Goal: Information Seeking & Learning: Learn about a topic

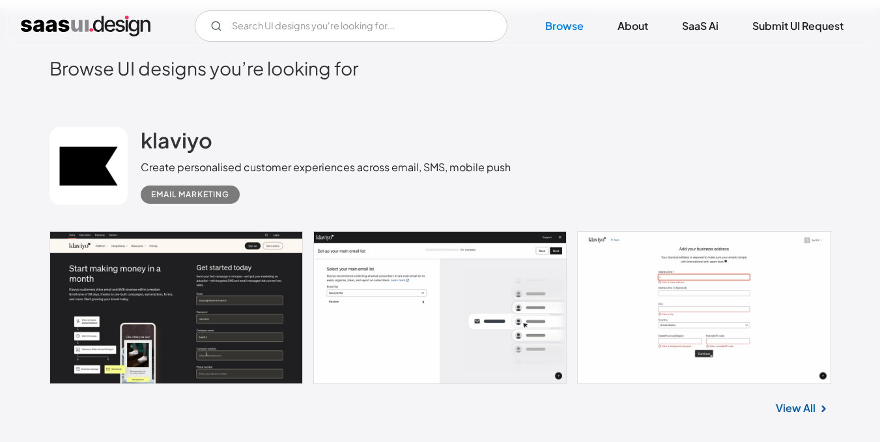
scroll to position [358, 0]
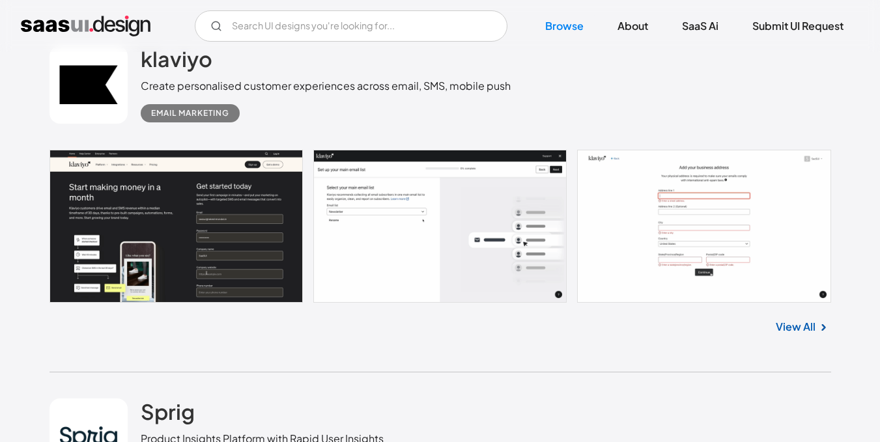
click at [806, 326] on link "View All" at bounding box center [796, 327] width 40 height 16
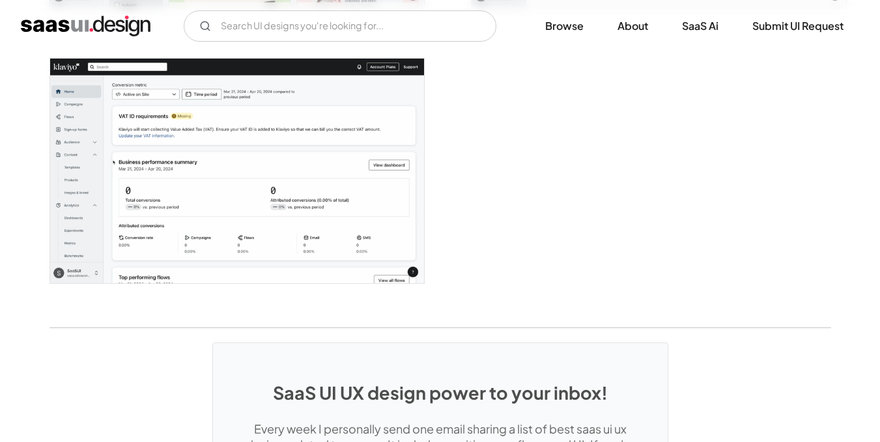
scroll to position [3571, 0]
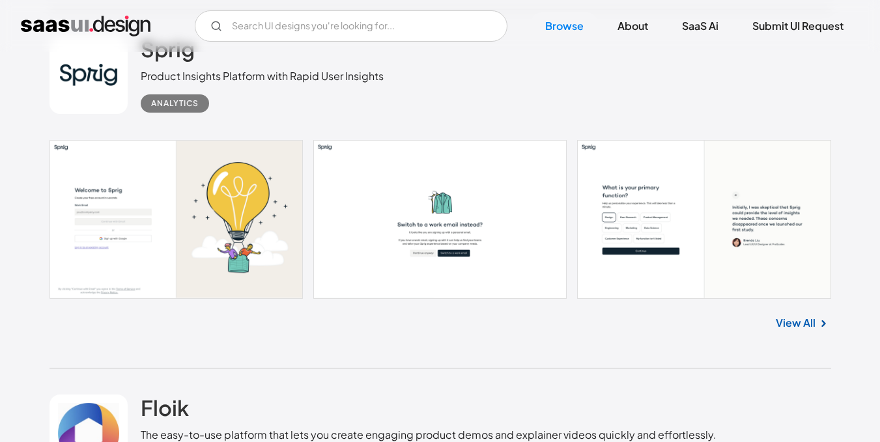
scroll to position [721, 0]
click at [793, 319] on link "View All" at bounding box center [796, 323] width 40 height 16
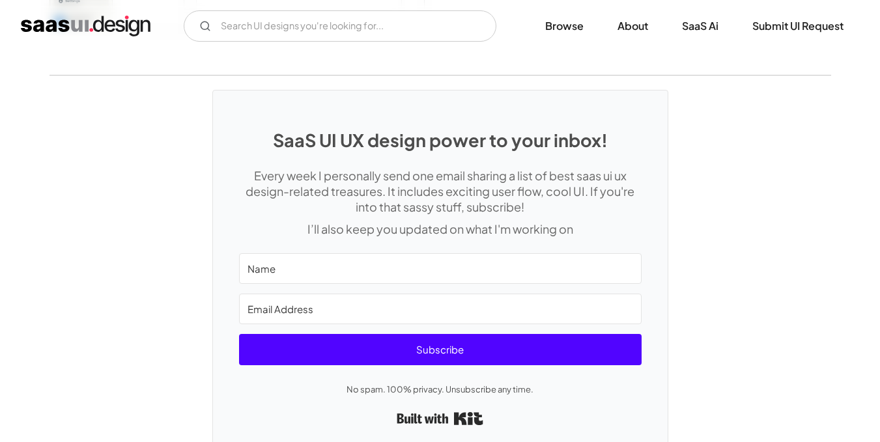
scroll to position [3429, 0]
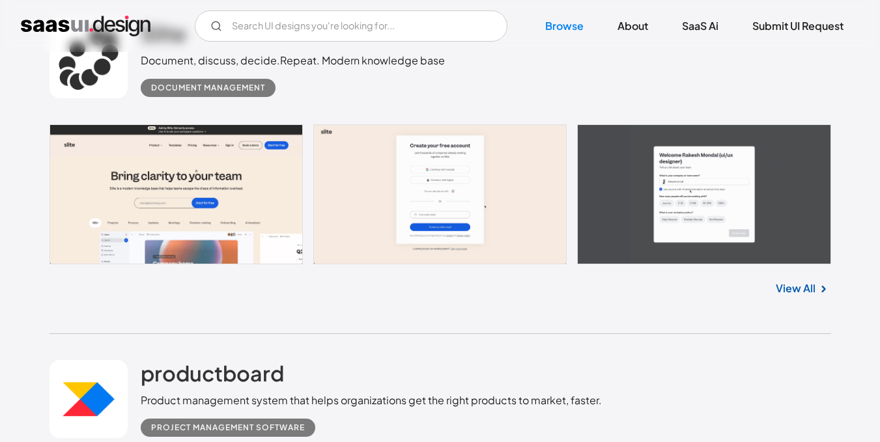
scroll to position [1454, 0]
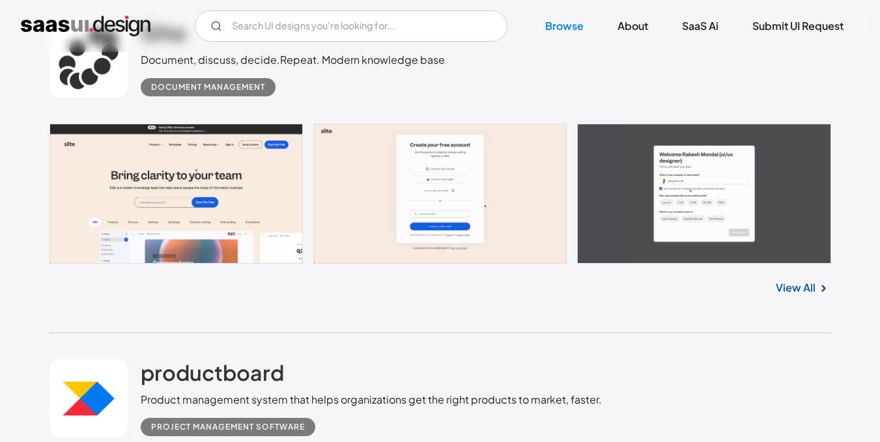
click at [803, 285] on link "View All" at bounding box center [796, 288] width 40 height 16
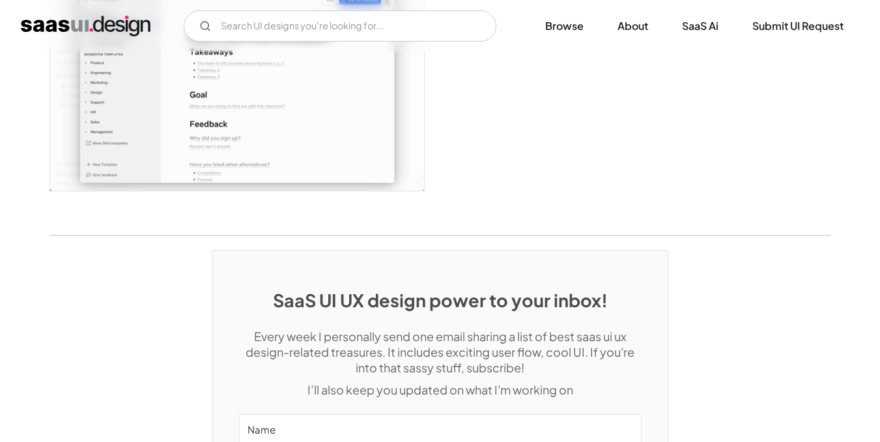
scroll to position [3644, 0]
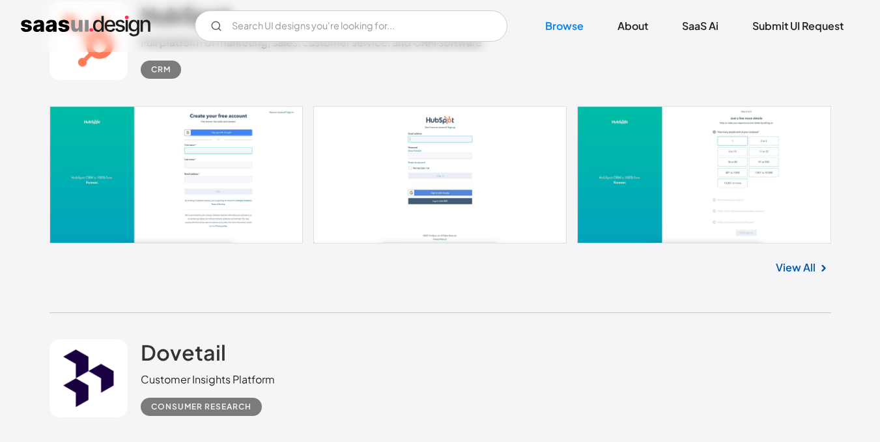
scroll to position [2488, 0]
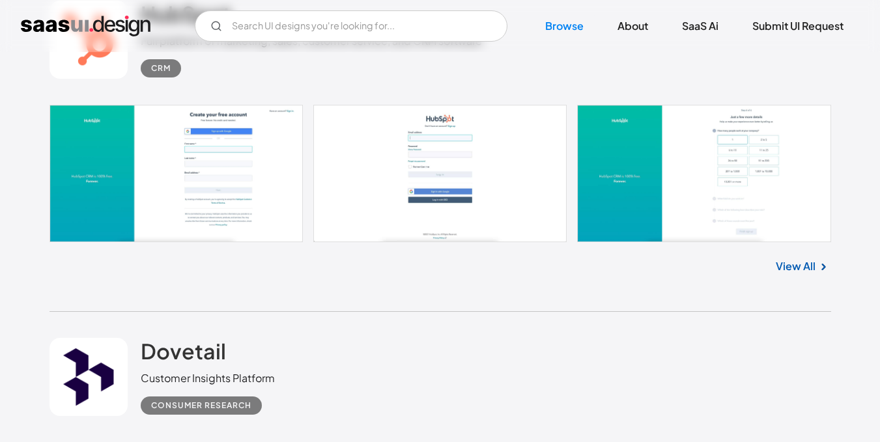
click at [795, 256] on div "View All" at bounding box center [441, 263] width 782 height 43
click at [794, 265] on link "View All" at bounding box center [796, 267] width 40 height 16
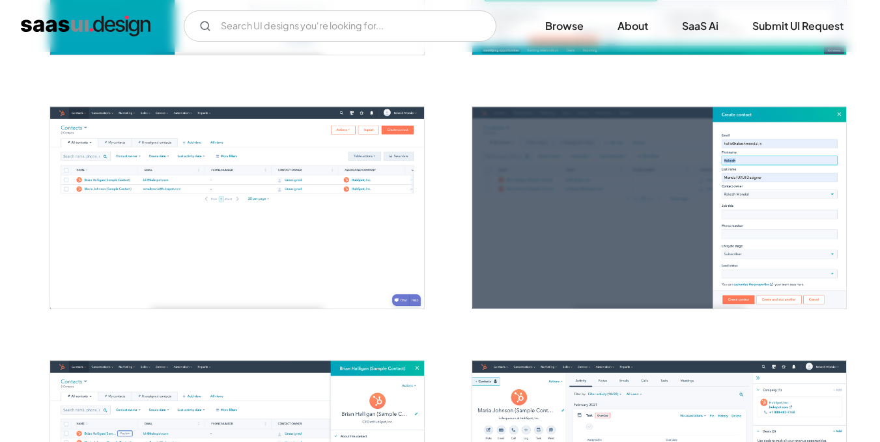
scroll to position [1017, 0]
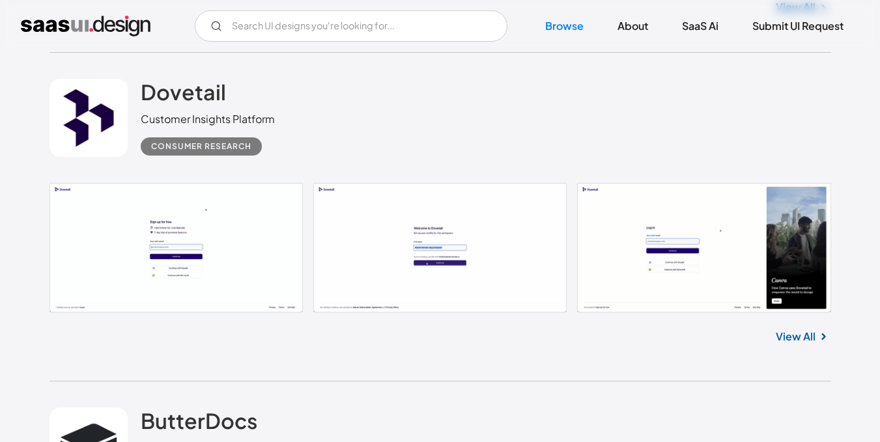
scroll to position [2750, 0]
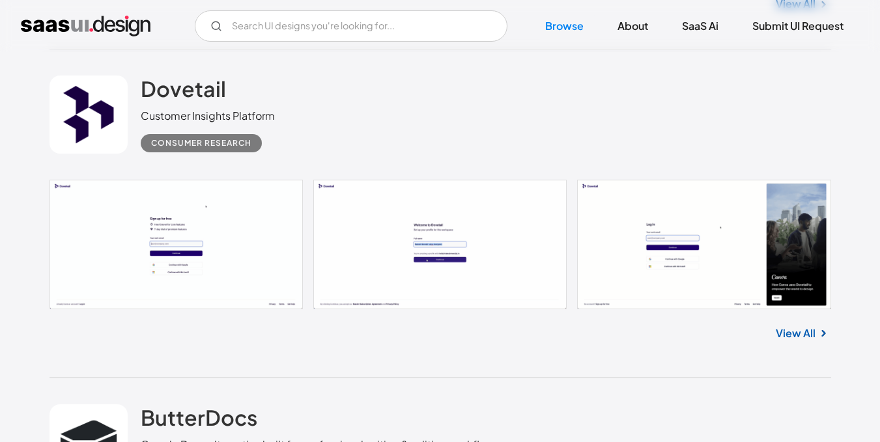
click at [787, 328] on link "View All" at bounding box center [796, 334] width 40 height 16
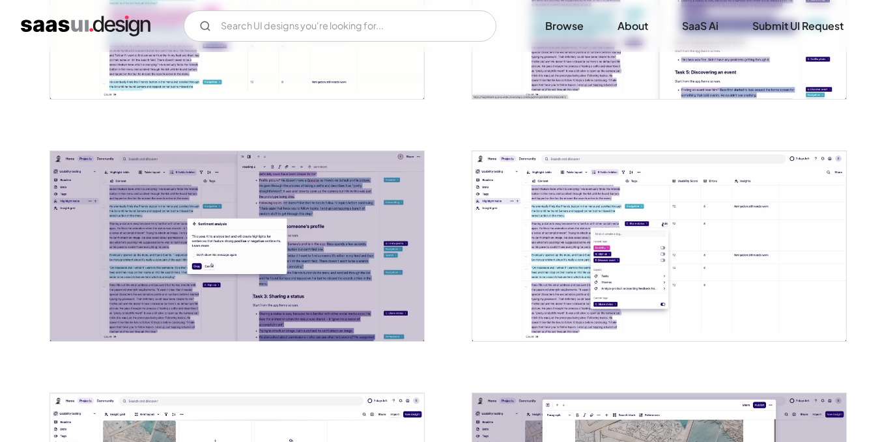
scroll to position [1974, 0]
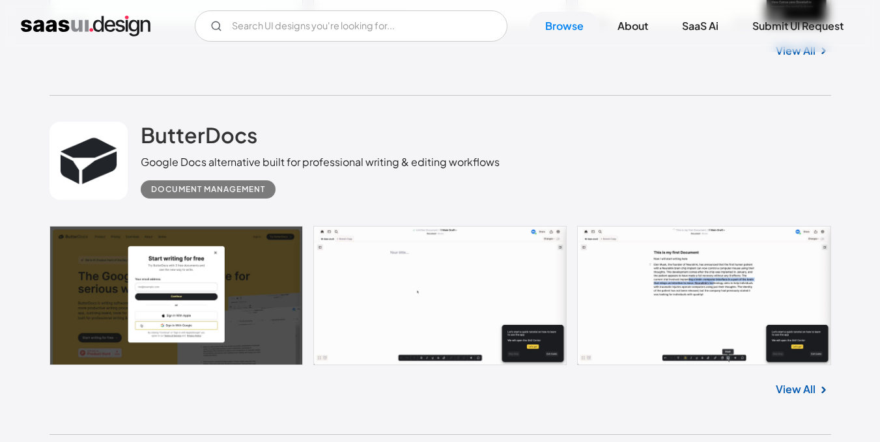
scroll to position [3034, 0]
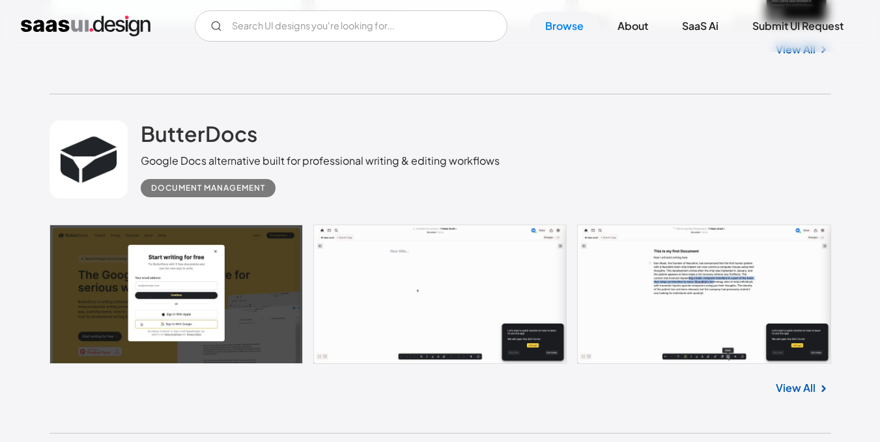
click at [798, 383] on link "View All" at bounding box center [796, 388] width 40 height 16
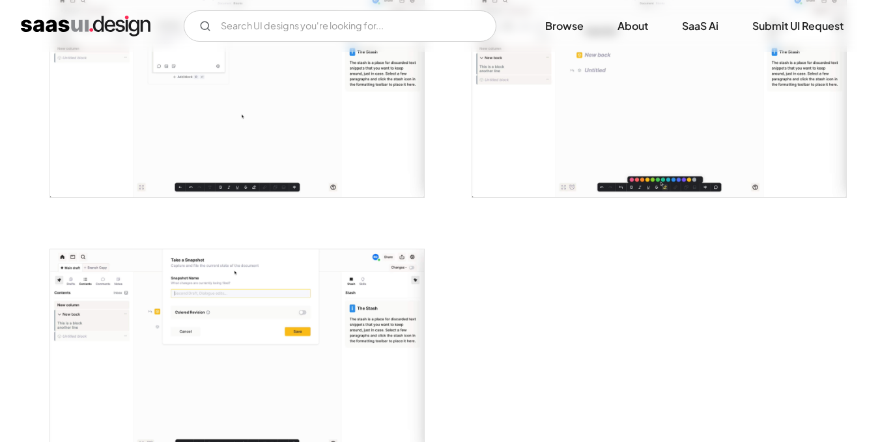
scroll to position [2876, 0]
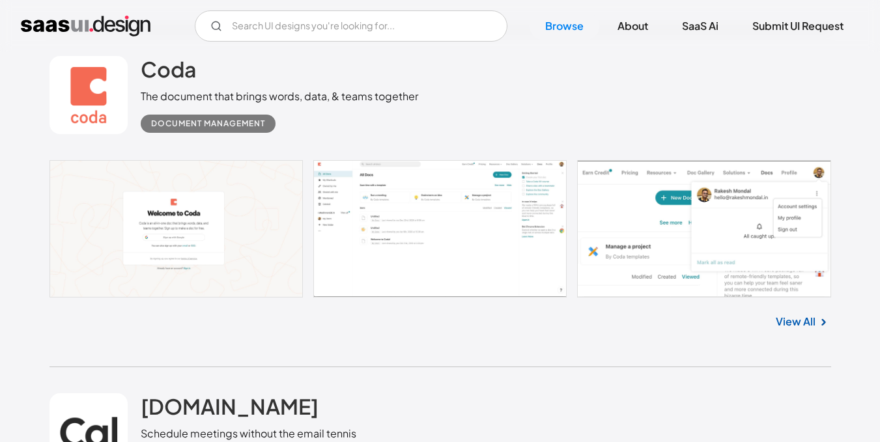
scroll to position [3439, 0]
click at [788, 324] on link "View All" at bounding box center [796, 321] width 40 height 16
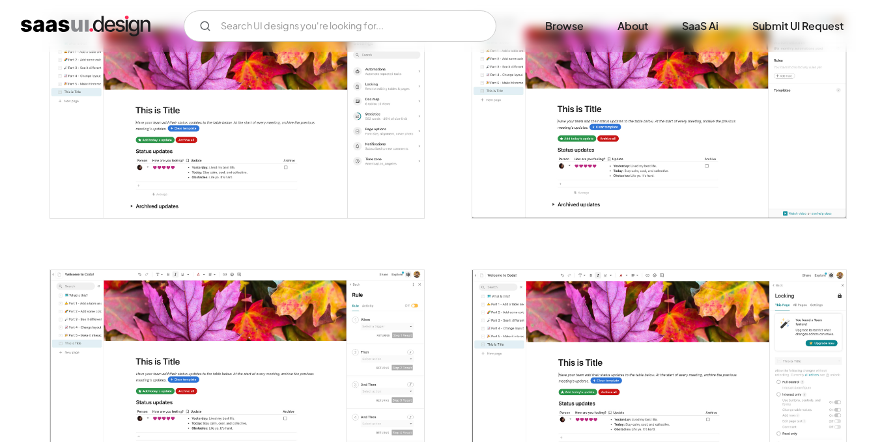
scroll to position [2955, 0]
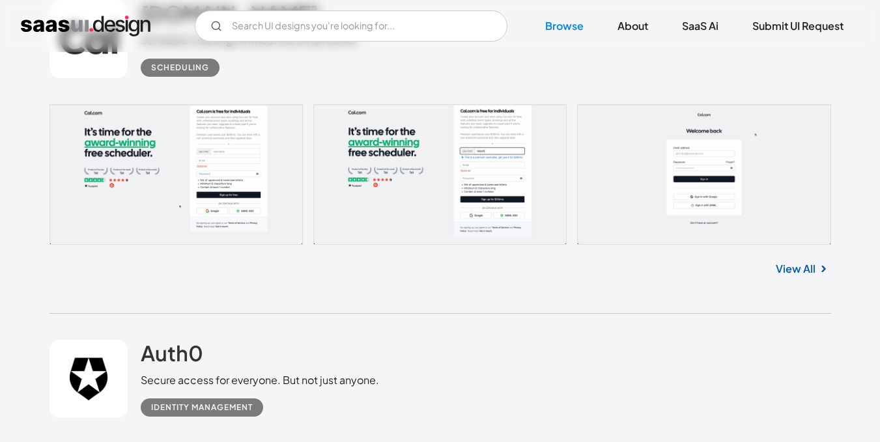
scroll to position [3843, 0]
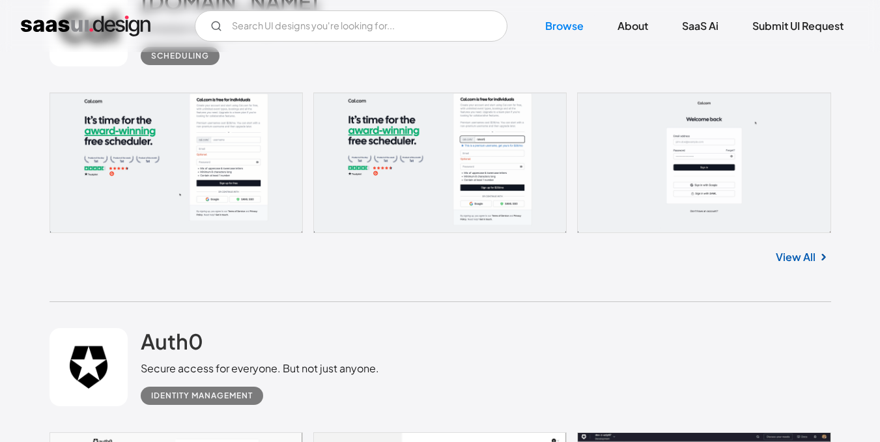
click at [805, 253] on link "View All" at bounding box center [796, 257] width 40 height 16
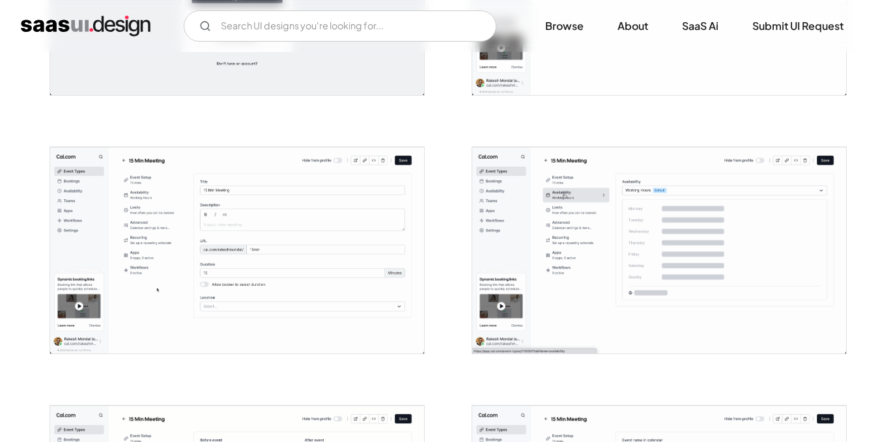
scroll to position [676, 0]
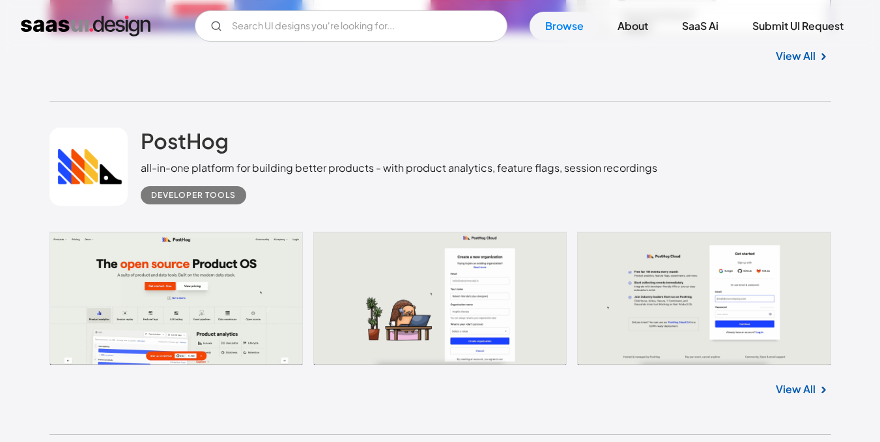
scroll to position [4770, 0]
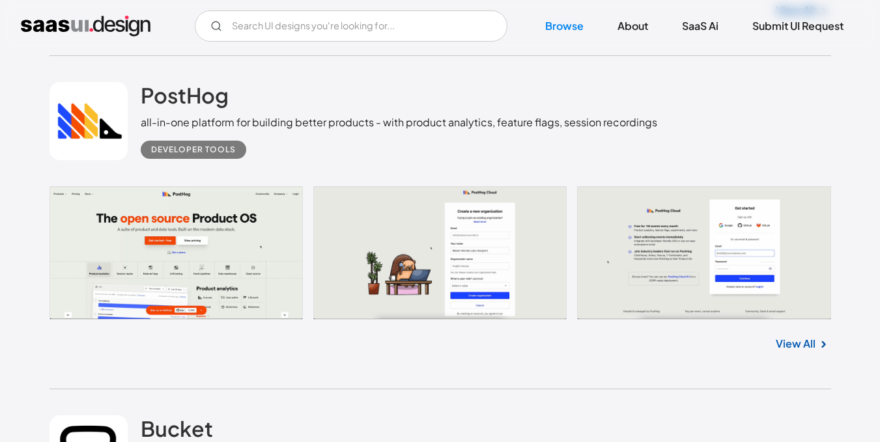
click at [780, 340] on link "View All" at bounding box center [796, 344] width 40 height 16
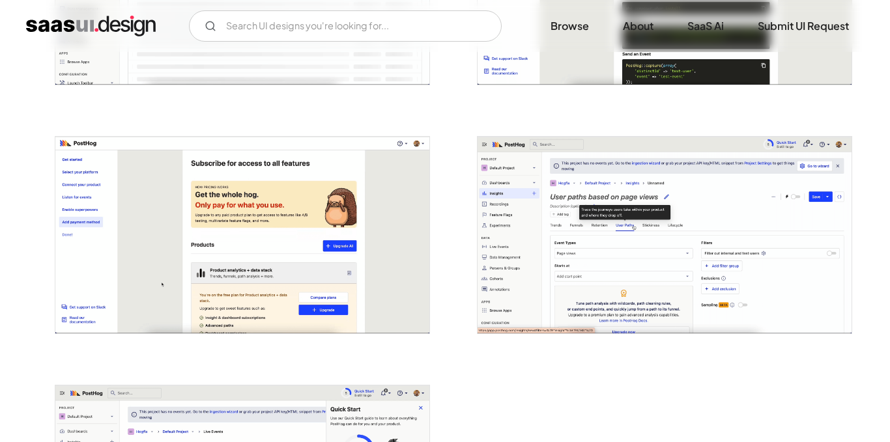
scroll to position [2902, 0]
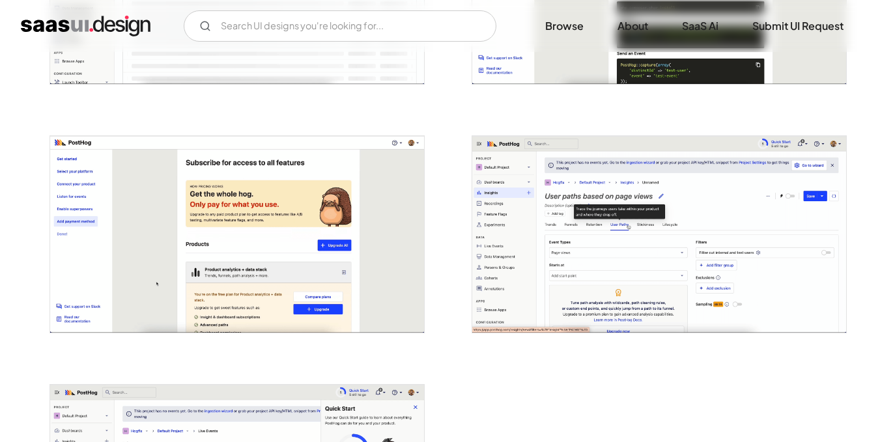
click at [260, 275] on img "open lightbox" at bounding box center [237, 234] width 374 height 197
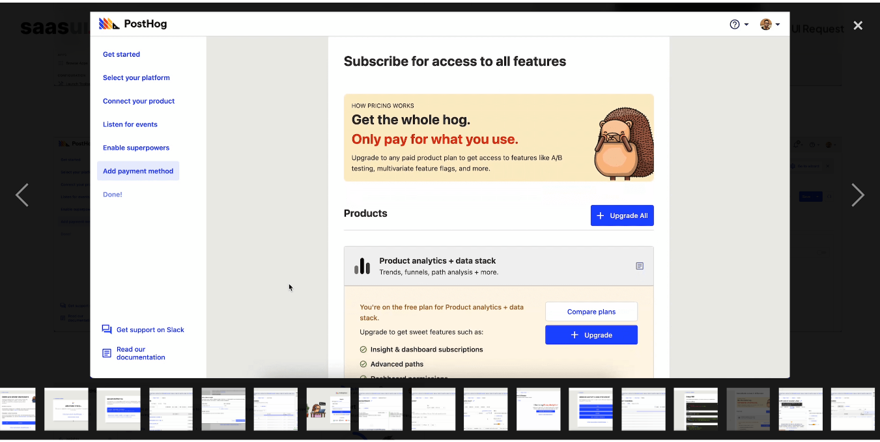
scroll to position [0, 446]
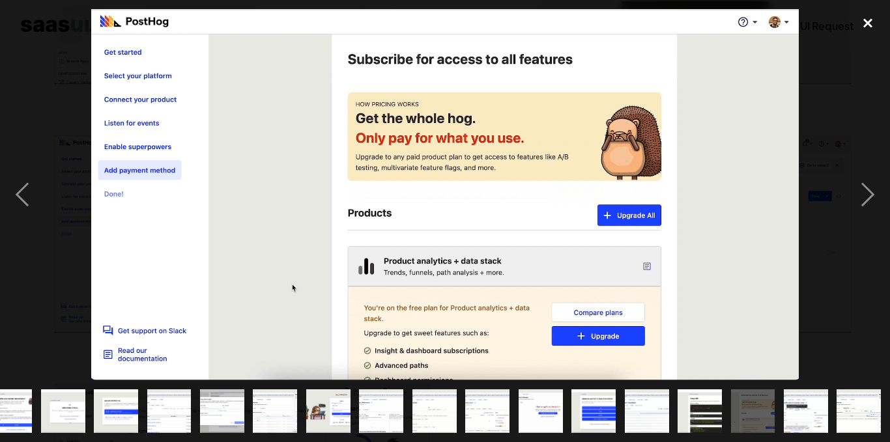
click at [870, 22] on div "close lightbox" at bounding box center [867, 23] width 44 height 29
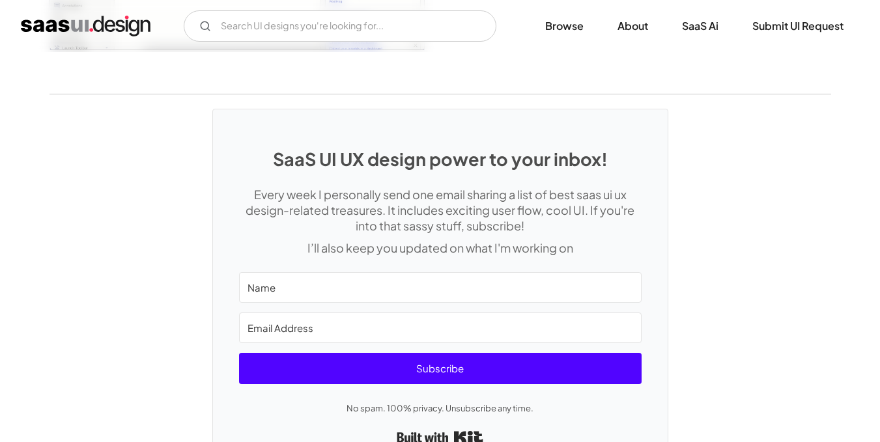
scroll to position [3513, 0]
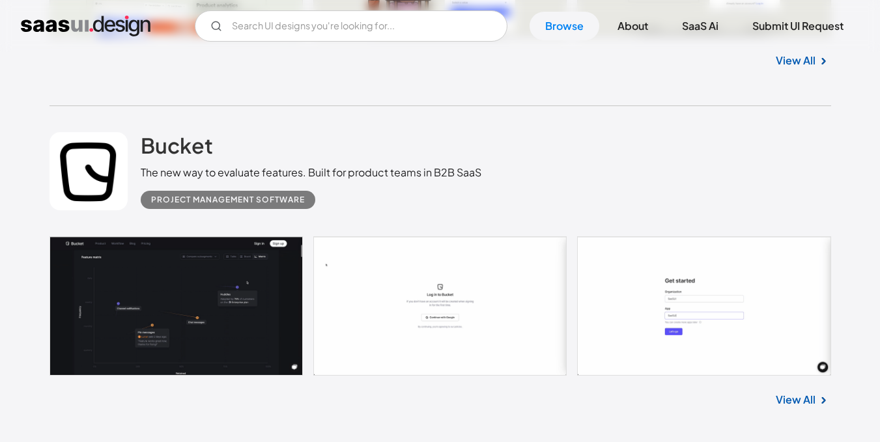
scroll to position [5094, 0]
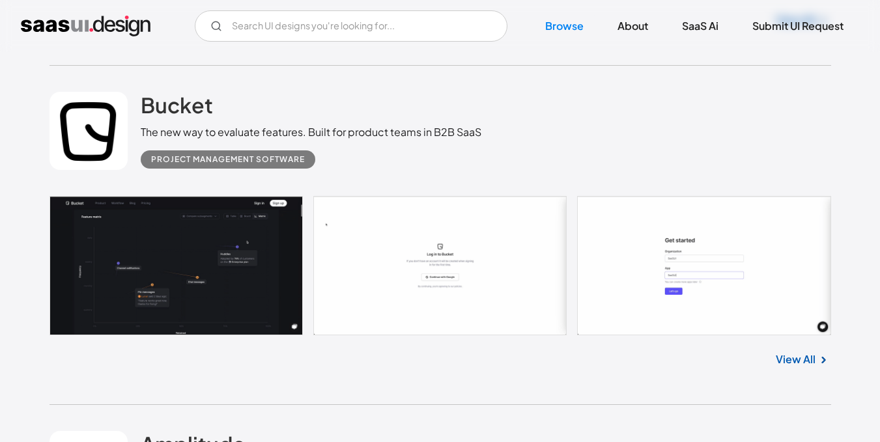
click at [804, 364] on link "View All" at bounding box center [796, 360] width 40 height 16
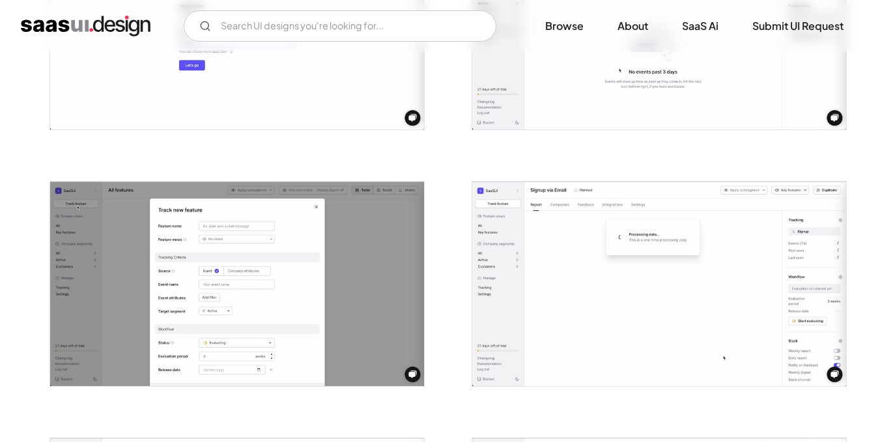
scroll to position [638, 0]
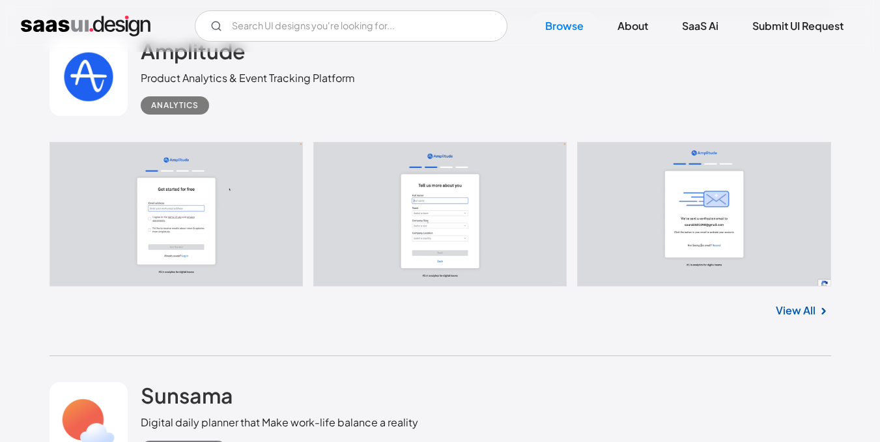
scroll to position [5488, 0]
click at [803, 313] on link "View All" at bounding box center [796, 310] width 40 height 16
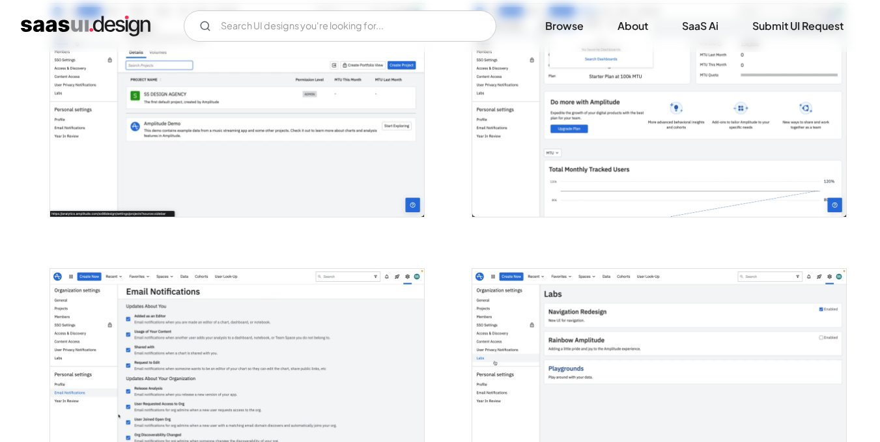
scroll to position [1880, 0]
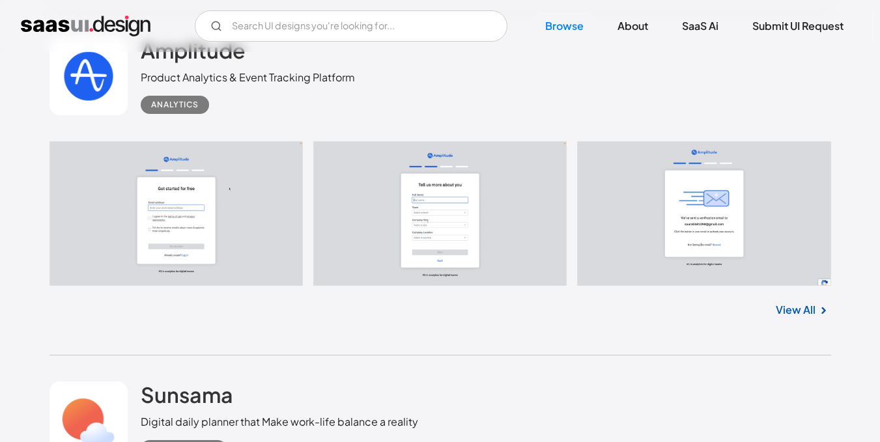
scroll to position [5488, 0]
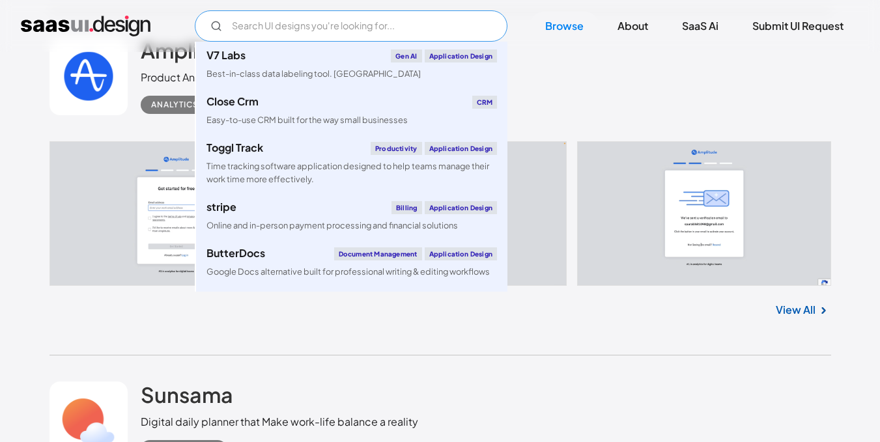
click at [288, 31] on input "Email Form" at bounding box center [351, 25] width 313 height 31
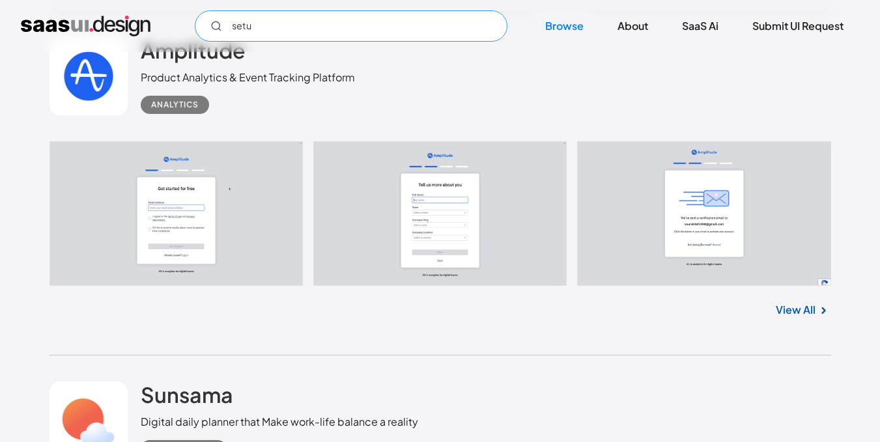
type input "setup"
